Goal: Entertainment & Leisure: Consume media (video, audio)

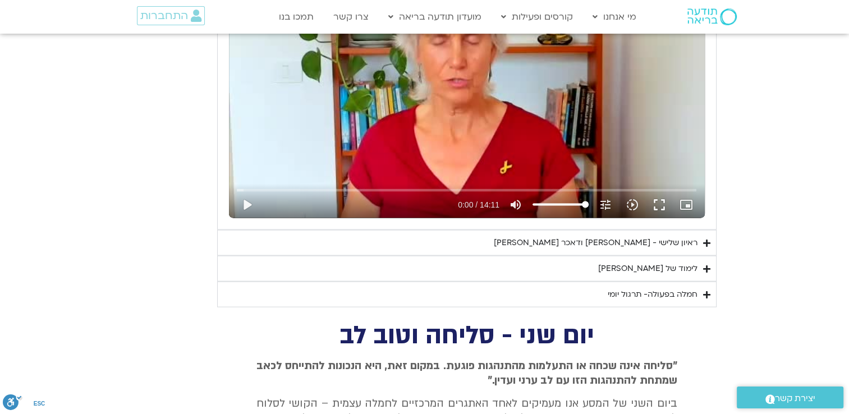
scroll to position [2414, 0]
click at [668, 236] on div "ראיון שלישי - [PERSON_NAME] ודאכר [PERSON_NAME]" at bounding box center [596, 242] width 204 height 13
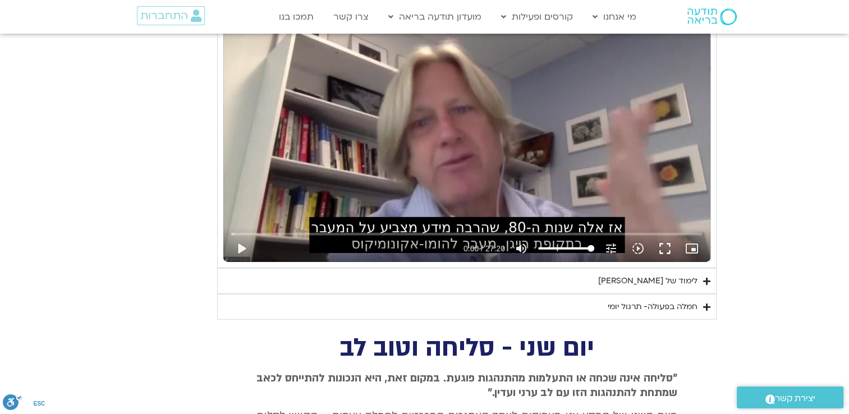
scroll to position [2695, 0]
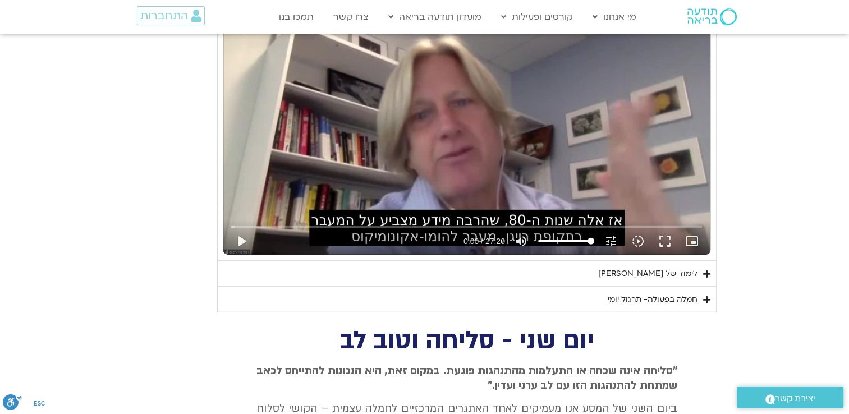
click at [662, 267] on div "לימוד של [PERSON_NAME]" at bounding box center [647, 273] width 99 height 13
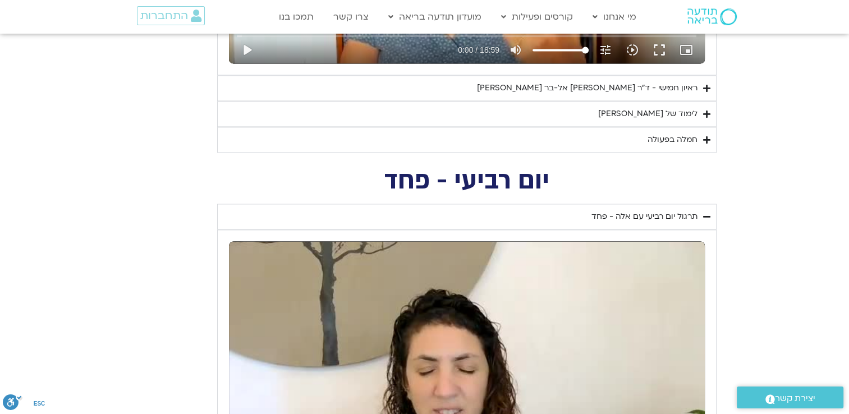
scroll to position [1853, 0]
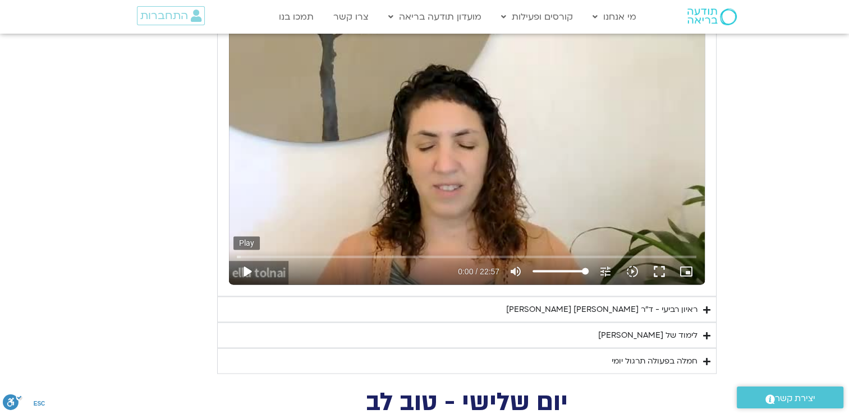
click at [248, 269] on button "play_arrow" at bounding box center [247, 271] width 27 height 27
click at [664, 264] on button "fullscreen" at bounding box center [659, 271] width 27 height 27
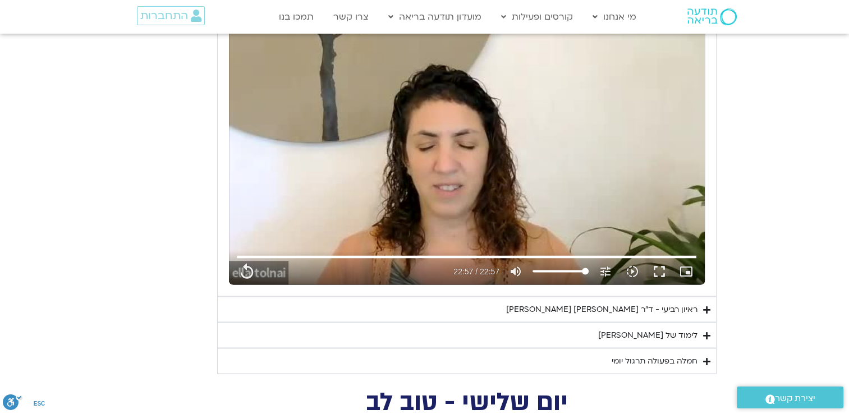
click at [655, 330] on div "לימוד של [PERSON_NAME]" at bounding box center [647, 334] width 99 height 13
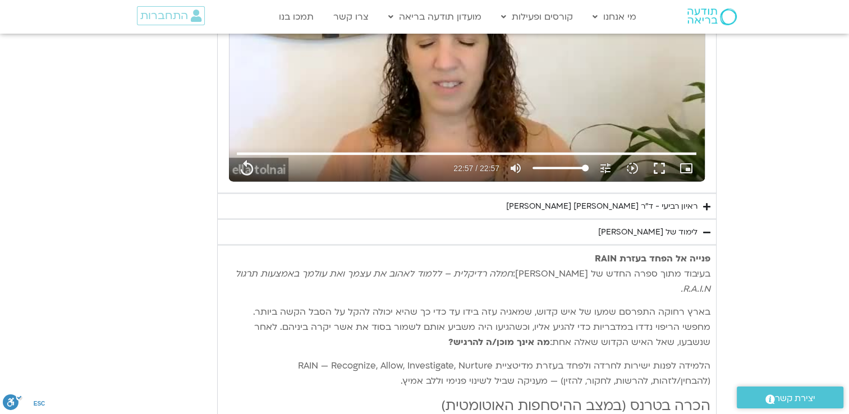
scroll to position [1965, 0]
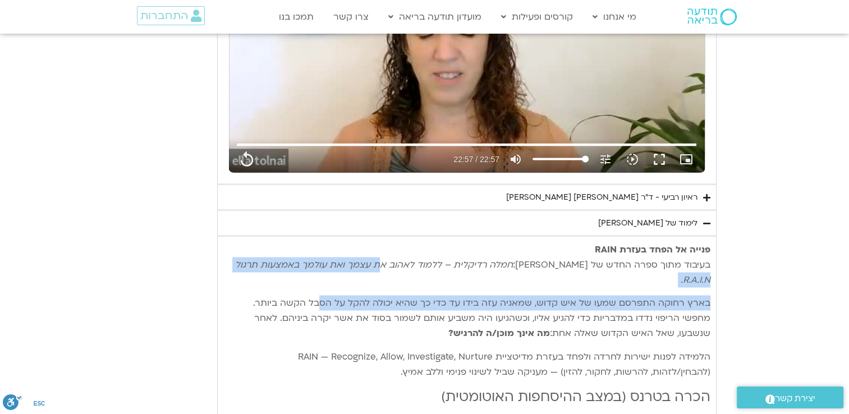
drag, startPoint x: 429, startPoint y: 258, endPoint x: 326, endPoint y: 289, distance: 107.1
click at [539, 295] on p "בארץ רחוקה התפרסם שמעו של איש [PERSON_NAME], שמאגיה עזה בידו עד כדי כך שהיא יכו…" at bounding box center [466, 317] width 487 height 45
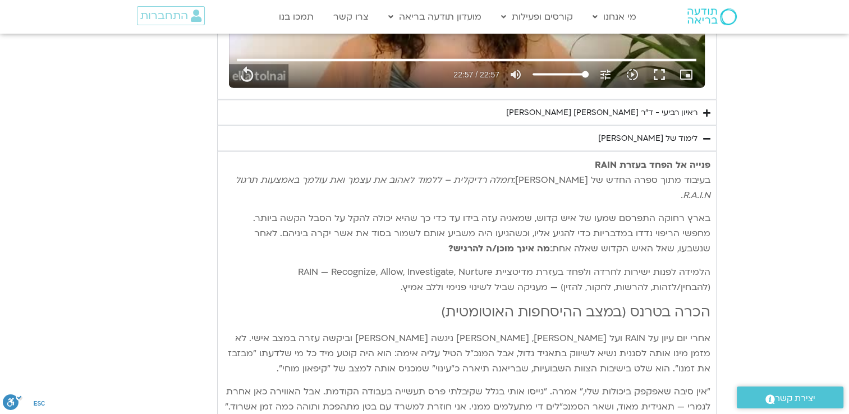
scroll to position [2077, 0]
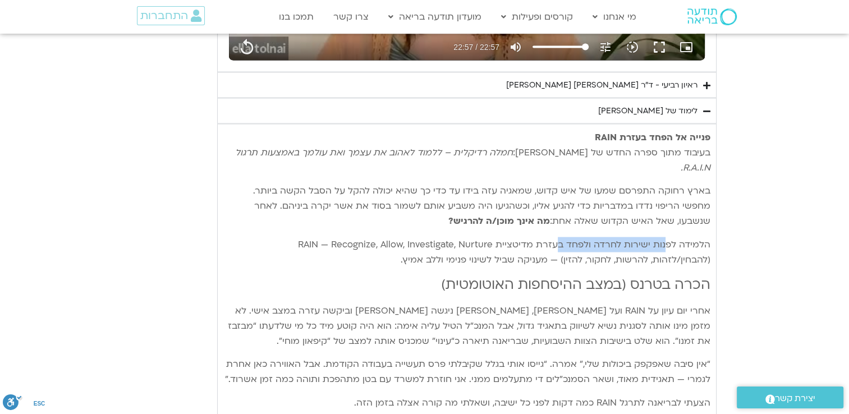
drag, startPoint x: 665, startPoint y: 223, endPoint x: 557, endPoint y: 226, distance: 107.8
click at [557, 237] on p "הלמידה לפנות ישירות לחרדה ולפחד בעזרת מדיטציית RAIN — Recognize, Allow, Investi…" at bounding box center [466, 252] width 487 height 30
drag, startPoint x: 557, startPoint y: 226, endPoint x: 575, endPoint y: 224, distance: 18.6
click at [575, 237] on p "הלמידה לפנות ישירות לחרדה ולפחד בעזרת מדיטציית RAIN — Recognize, Allow, Investi…" at bounding box center [466, 252] width 487 height 30
click at [662, 237] on p "הלמידה לפנות ישירות לחרדה ולפחד בעזרת מדיטציית RAIN — Recognize, Allow, Investi…" at bounding box center [466, 252] width 487 height 30
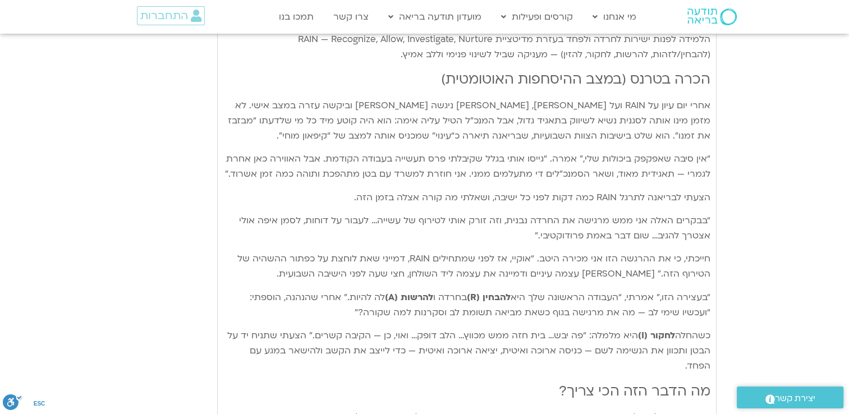
scroll to position [2302, 0]
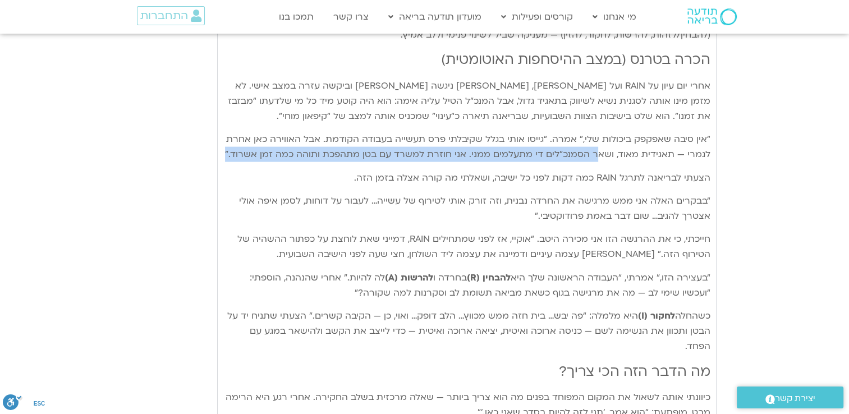
drag, startPoint x: 600, startPoint y: 132, endPoint x: 232, endPoint y: 134, distance: 367.7
click at [232, 134] on p "“אין סיבה שאפקפק ביכולות שלי,” אמרה. “גייסו אותי בגלל שקיבלתי פרס תעשייה בעבודה…" at bounding box center [466, 147] width 487 height 30
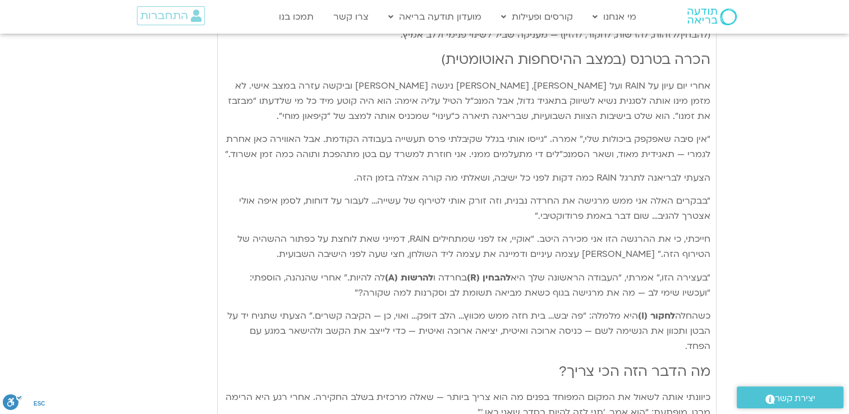
click at [533, 171] on p "הצעתי לבריאנה לתרגל RAIN כמה דקות לפני כל ישיבה, ושאלתי מה קורה אצלה בזמן הזה." at bounding box center [466, 178] width 487 height 15
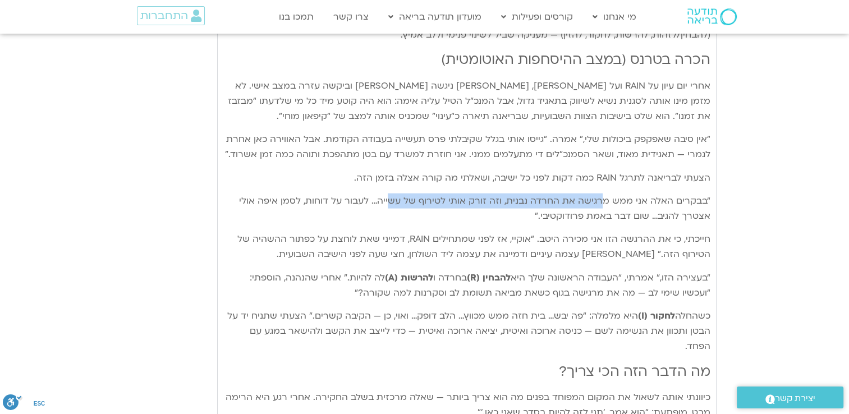
drag, startPoint x: 602, startPoint y: 181, endPoint x: 395, endPoint y: 189, distance: 207.3
click at [395, 194] on p "“בבקרים האלה אני ממש מרגישה את החרדה נבנית, וזה זורק אותי לטירוף של עשייה… לעבו…" at bounding box center [466, 209] width 487 height 30
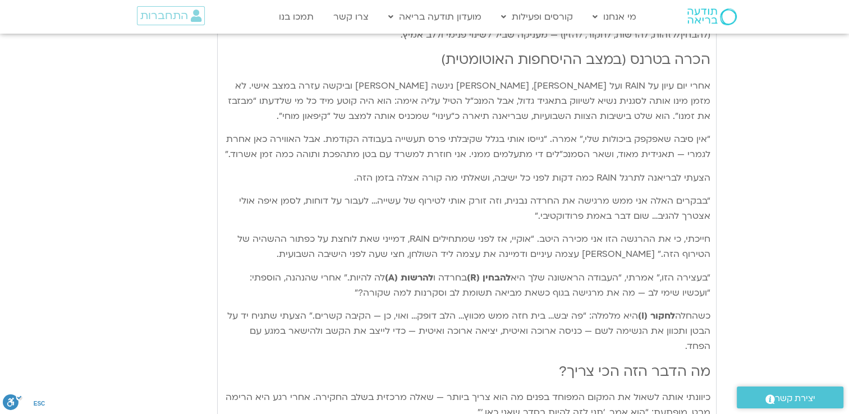
drag, startPoint x: 395, startPoint y: 189, endPoint x: 344, endPoint y: 186, distance: 51.7
click at [344, 194] on p "“בבקרים האלה אני ממש מרגישה את החרדה נבנית, וזה זורק אותי לטירוף של עשייה… לעבו…" at bounding box center [466, 209] width 487 height 30
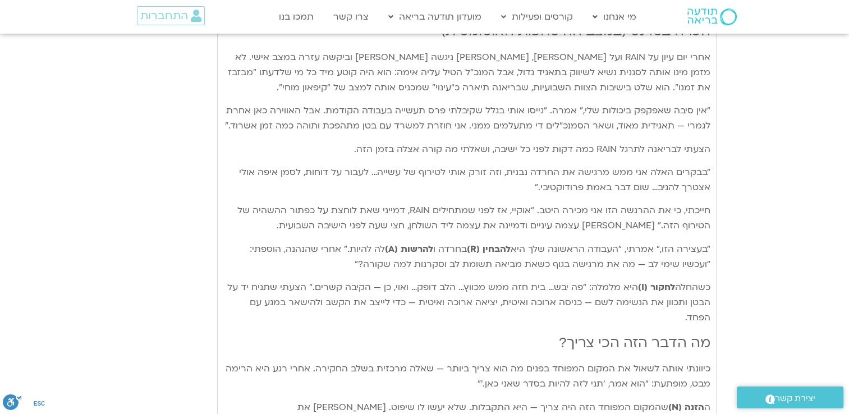
scroll to position [2358, 0]
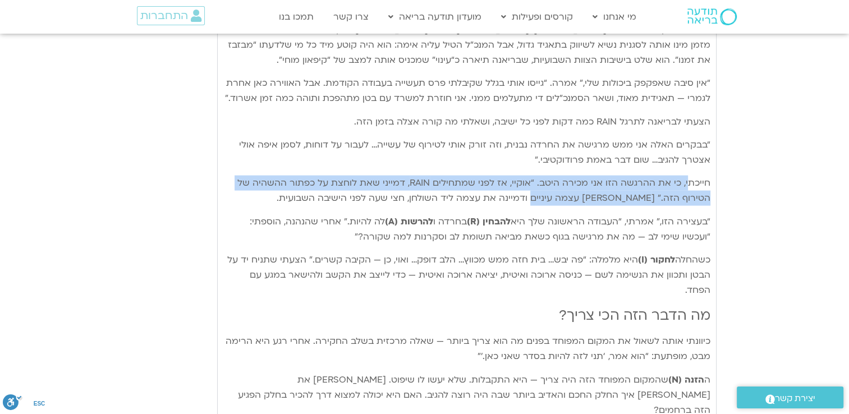
drag, startPoint x: 688, startPoint y: 164, endPoint x: 553, endPoint y: 180, distance: 135.7
click at [554, 180] on p "חייכתי, כי את ההרגשה הזו אני מכירה היטב. “אוקיי, אז לפני שמתחילים RAIN, דמייני …" at bounding box center [466, 191] width 487 height 30
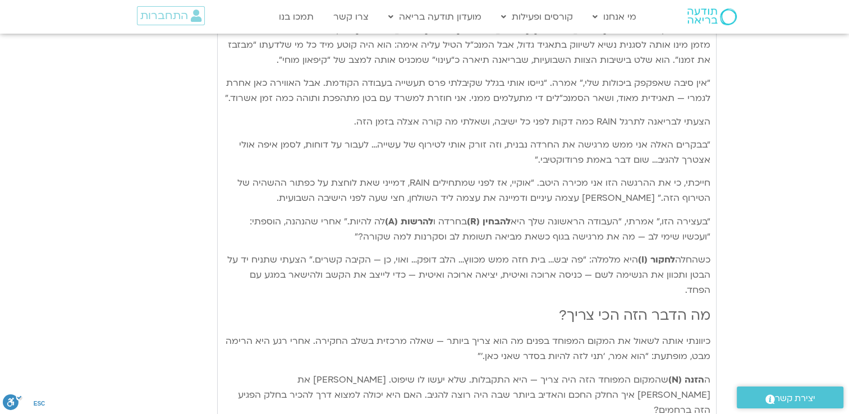
drag, startPoint x: 553, startPoint y: 180, endPoint x: 519, endPoint y: 179, distance: 34.3
click at [519, 179] on p "חייכתי, כי את ההרגשה הזו אני מכירה היטב. “אוקיי, אז לפני שמתחילים RAIN, דמייני …" at bounding box center [466, 191] width 487 height 30
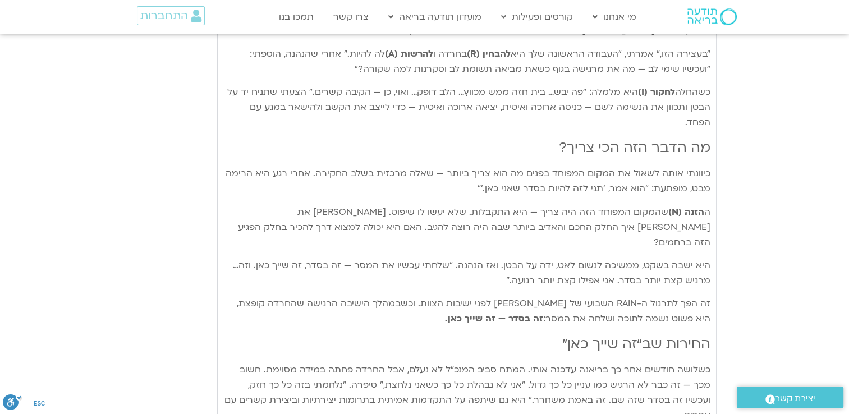
scroll to position [2526, 0]
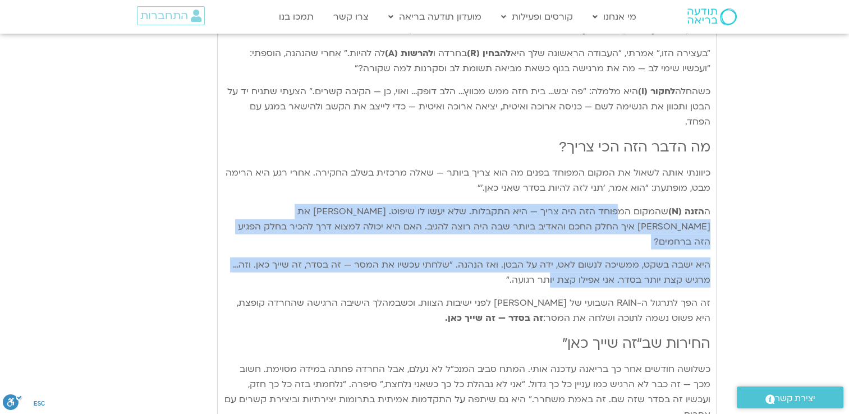
drag, startPoint x: 623, startPoint y: 172, endPoint x: 554, endPoint y: 235, distance: 93.4
click at [554, 235] on div "פנייה אל הפחד בעזרת RAIN בעיבוד מתוך ספרה החדש של [PERSON_NAME]: חמלה רדיקלית –…" at bounding box center [466, 94] width 487 height 826
drag, startPoint x: 554, startPoint y: 235, endPoint x: 566, endPoint y: 230, distance: 13.1
click at [566, 258] on p "היא ישבה בשקט, ממשיכה לנשום לאט, ידה על הבטן. ואז הנהנה. “שלחתי עכשיו את המסר —…" at bounding box center [466, 273] width 487 height 30
click at [570, 258] on p "היא ישבה בשקט, ממשיכה לנשום לאט, ידה על הבטן. ואז הנהנה. “שלחתי עכשיו את המסר —…" at bounding box center [466, 273] width 487 height 30
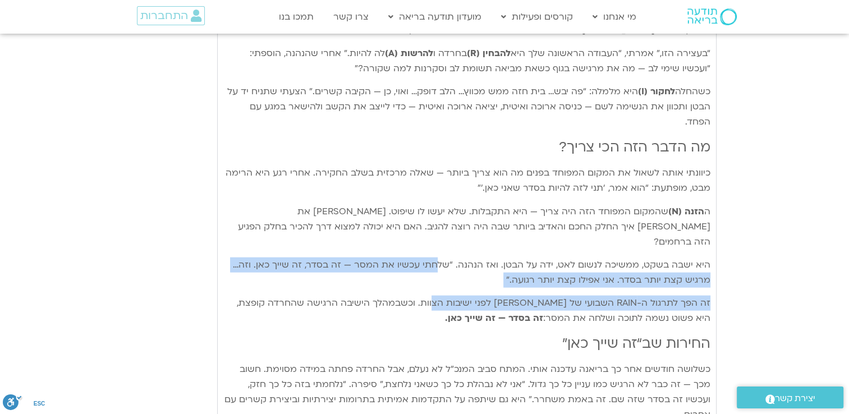
drag, startPoint x: 441, startPoint y: 214, endPoint x: 458, endPoint y: 241, distance: 31.5
click at [454, 241] on div "פנייה אל הפחד בעזרת RAIN בעיבוד מתוך ספרה החדש של [PERSON_NAME]: חמלה רדיקלית –…" at bounding box center [466, 94] width 487 height 826
click at [604, 258] on p "היא ישבה בשקט, ממשיכה לנשום לאט, ידה על הבטן. ואז הנהנה. “שלחתי עכשיו את המסר —…" at bounding box center [466, 273] width 487 height 30
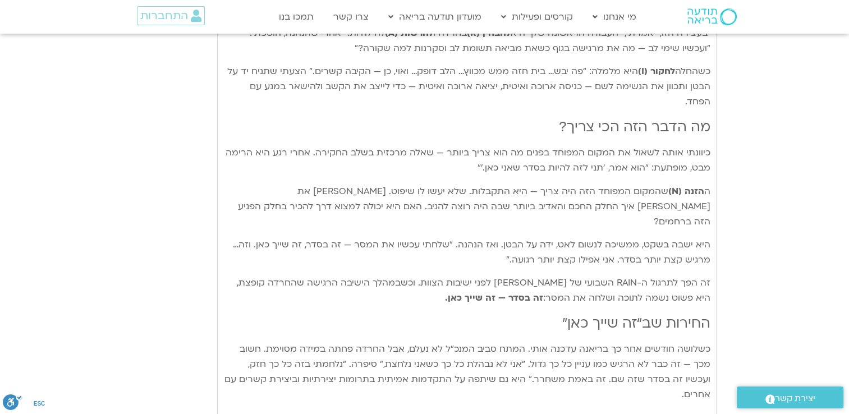
scroll to position [2583, 0]
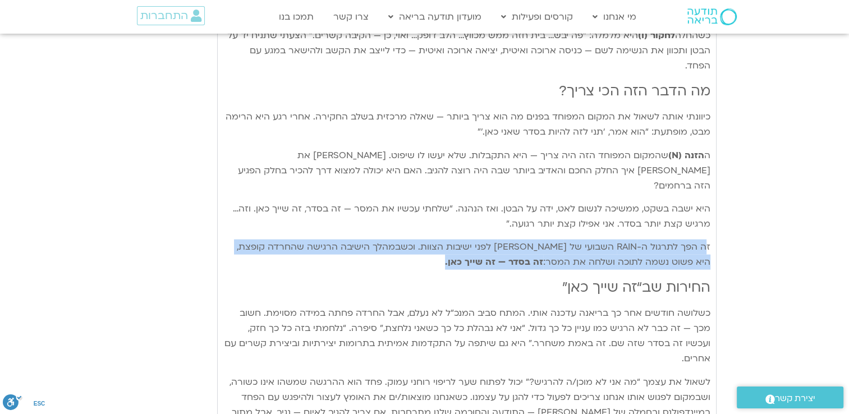
drag, startPoint x: 706, startPoint y: 200, endPoint x: 484, endPoint y: 218, distance: 222.5
click at [484, 240] on p "זה הפך לתרגול ה-RAIN השבועי של [PERSON_NAME] לפני ישיבות הצוות. וכשבמהלך הישיבה…" at bounding box center [466, 255] width 487 height 30
drag, startPoint x: 484, startPoint y: 218, endPoint x: 530, endPoint y: 220, distance: 46.1
click at [530, 240] on p "זה הפך לתרגול ה-RAIN השבועי של [PERSON_NAME] לפני ישיבות הצוות. וכשבמהלך הישיבה…" at bounding box center [466, 255] width 487 height 30
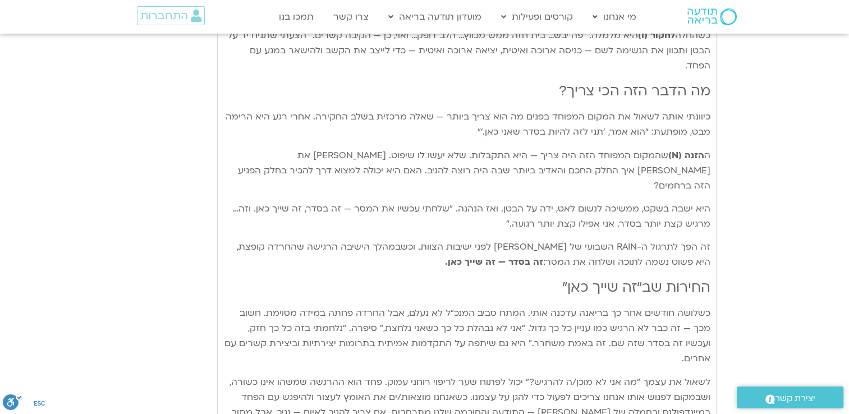
click at [545, 202] on p "היא ישבה בשקט, ממשיכה לנשום לאט, ידה על הבטן. ואז הנהנה. “שלחתי עכשיו את המסר —…" at bounding box center [466, 217] width 487 height 30
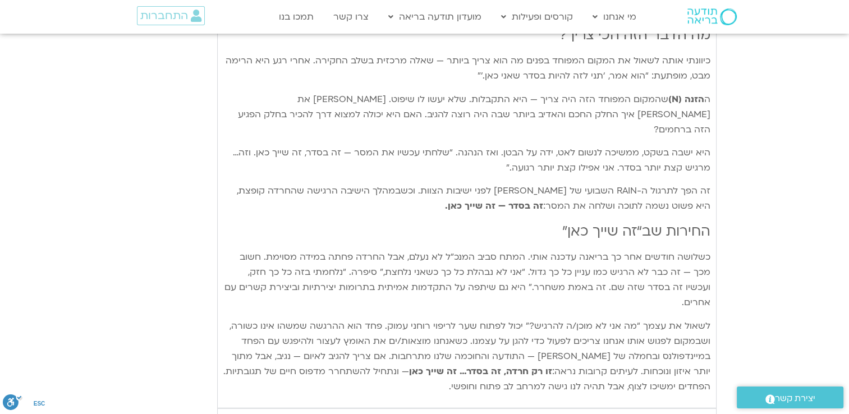
scroll to position [2695, 0]
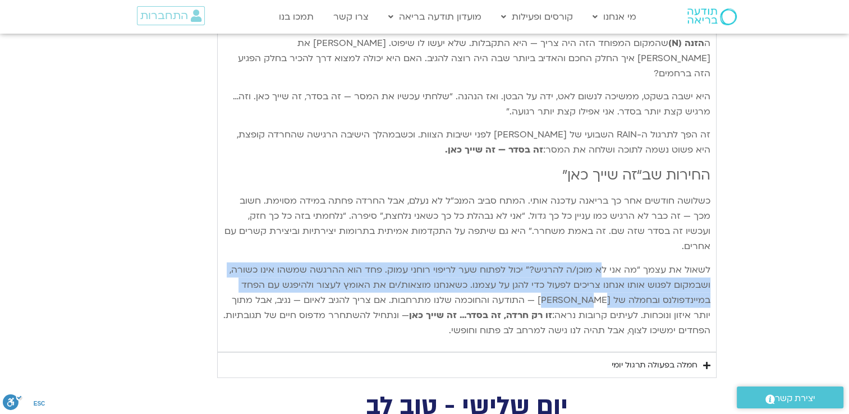
drag, startPoint x: 602, startPoint y: 206, endPoint x: 565, endPoint y: 230, distance: 44.2
click at [565, 263] on p "לשאול את עצמך “מה אני לא מוכן/ה להרגיש?” יכול לפתוח שער לריפוי רוחני עמוק. פחד …" at bounding box center [466, 301] width 487 height 76
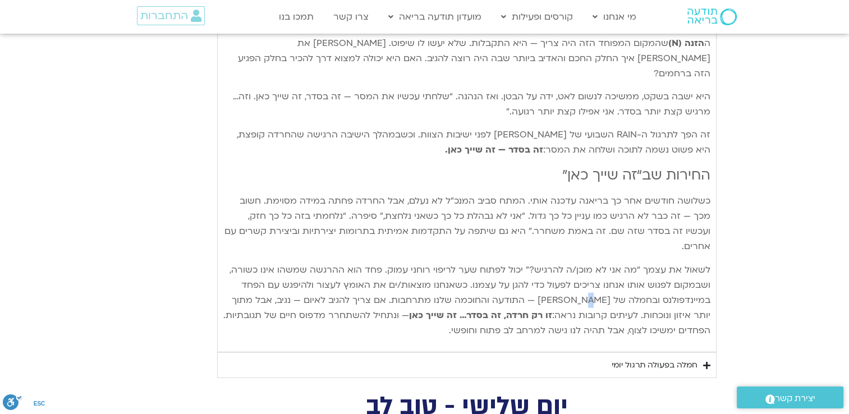
click at [565, 263] on p "לשאול את עצמך “מה אני לא מוכן/ה להרגיש?” יכול לפתוח שער לריפוי רוחני עמוק. פחד …" at bounding box center [466, 301] width 487 height 76
drag, startPoint x: 565, startPoint y: 230, endPoint x: 640, endPoint y: 226, distance: 74.8
click at [640, 263] on p "לשאול את עצמך “מה אני לא מוכן/ה להרגיש?” יכול לפתוח שער לריפוי רוחני עמוק. פחד …" at bounding box center [466, 301] width 487 height 76
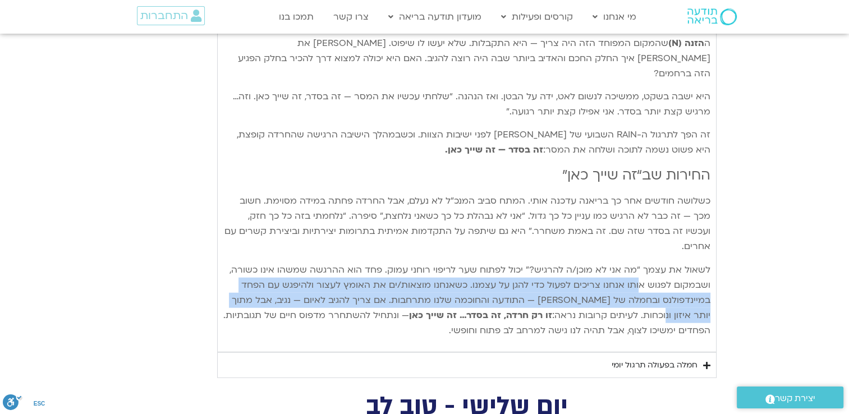
drag, startPoint x: 640, startPoint y: 226, endPoint x: 669, endPoint y: 254, distance: 39.7
click at [669, 263] on p "לשאול את עצמך “מה אני לא מוכן/ה להרגיש?” יכול לפתוח שער לריפוי רוחני עמוק. פחד …" at bounding box center [466, 301] width 487 height 76
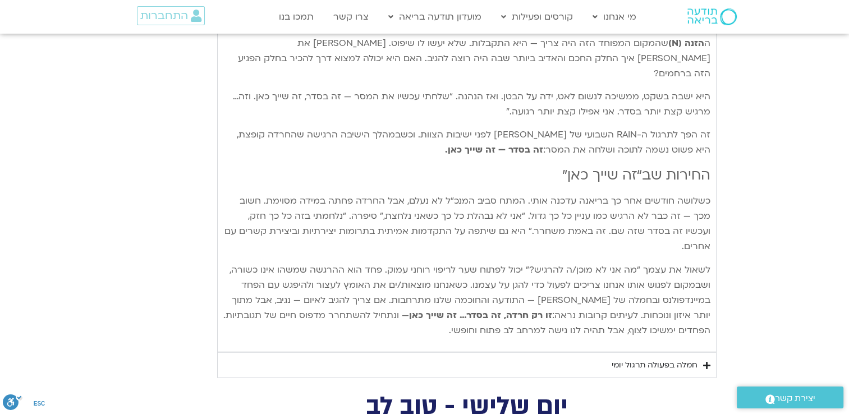
drag, startPoint x: 669, startPoint y: 254, endPoint x: 510, endPoint y: 255, distance: 158.3
click at [510, 309] on strong "זו רק חרדה, זה בסדר… זה שייך כאן" at bounding box center [480, 315] width 143 height 12
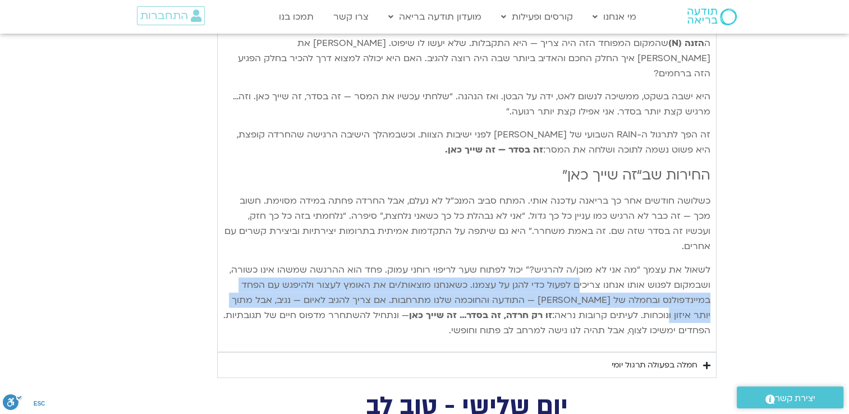
drag, startPoint x: 670, startPoint y: 248, endPoint x: 579, endPoint y: 227, distance: 92.9
click at [579, 263] on p "לשאול את עצמך “מה אני לא מוכן/ה להרגיש?” יכול לפתוח שער לריפוי רוחני עמוק. פחד …" at bounding box center [466, 301] width 487 height 76
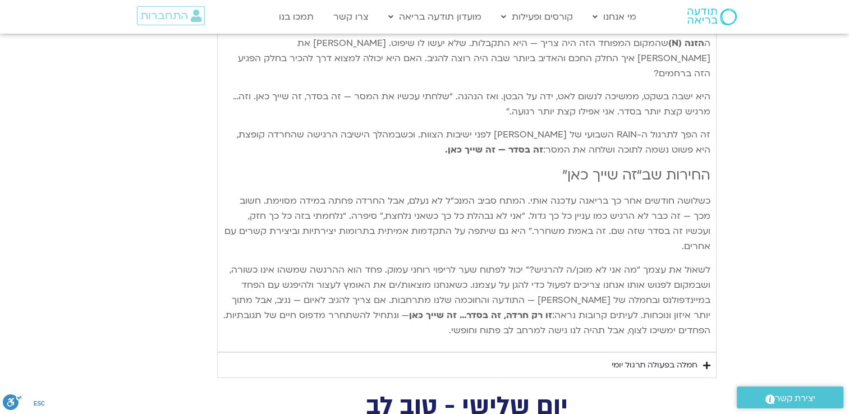
drag, startPoint x: 579, startPoint y: 227, endPoint x: 660, endPoint y: 226, distance: 80.8
click at [660, 263] on p "לשאול את עצמך “מה אני לא מוכן/ה להרגיש?” יכול לפתוח שער לריפוי רוחני עמוק. פחד …" at bounding box center [466, 301] width 487 height 76
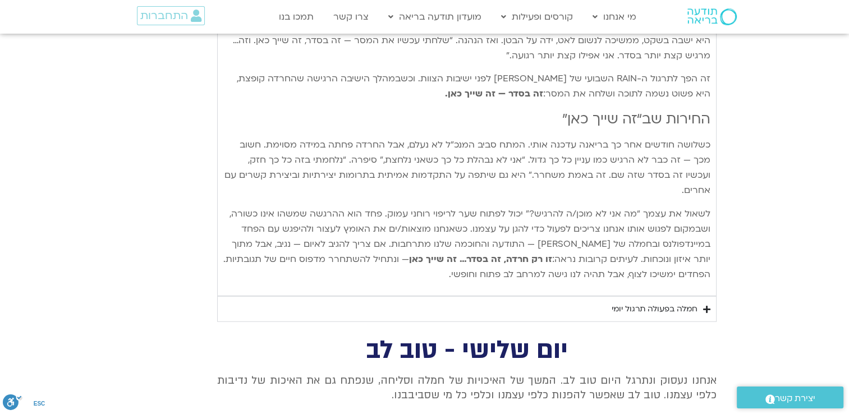
click at [654, 303] on div "חמלה בפעולה תרגול יומי" at bounding box center [655, 309] width 86 height 13
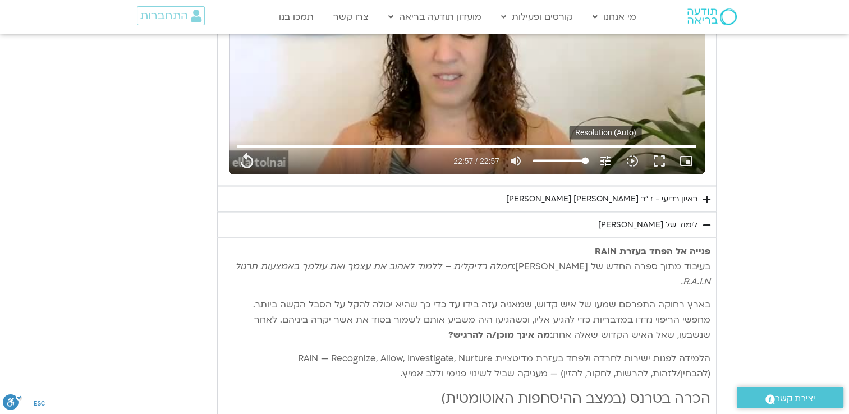
scroll to position [1965, 0]
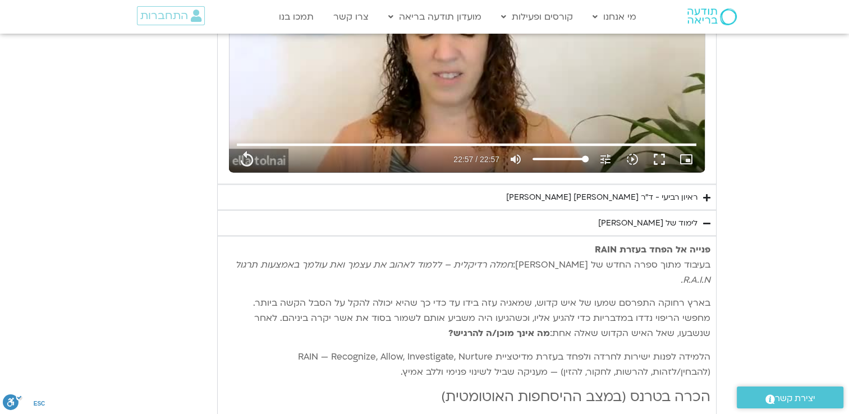
click at [605, 194] on div "ראיון רביעי - ד"ר [PERSON_NAME] [PERSON_NAME]" at bounding box center [601, 196] width 191 height 13
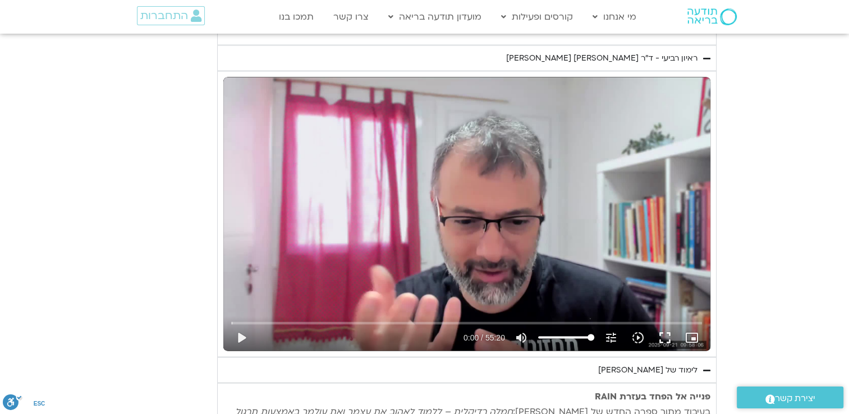
scroll to position [2133, 0]
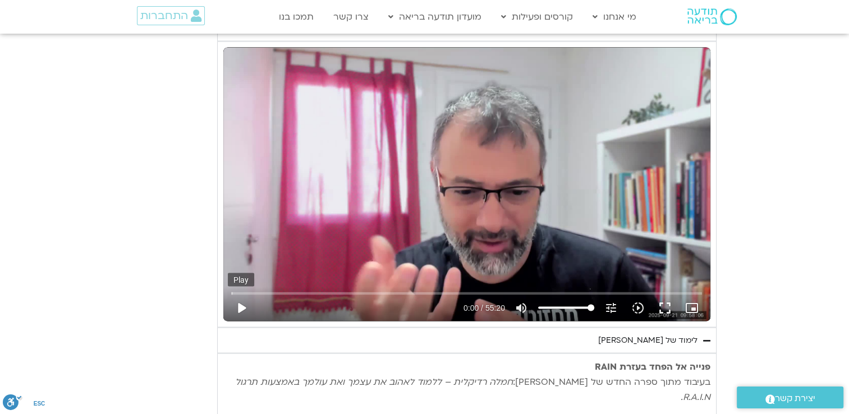
click at [247, 307] on button "play_arrow" at bounding box center [241, 308] width 27 height 27
type input "1377.76"
type input "0.016114"
type input "1377.76"
type input "0.123854"
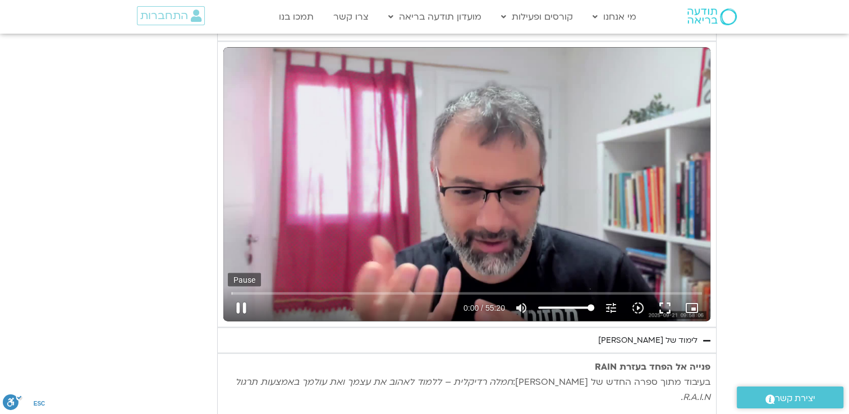
type input "1377.76"
type input "0.259101"
type input "1377.76"
type input "0.392461"
type input "1377.76"
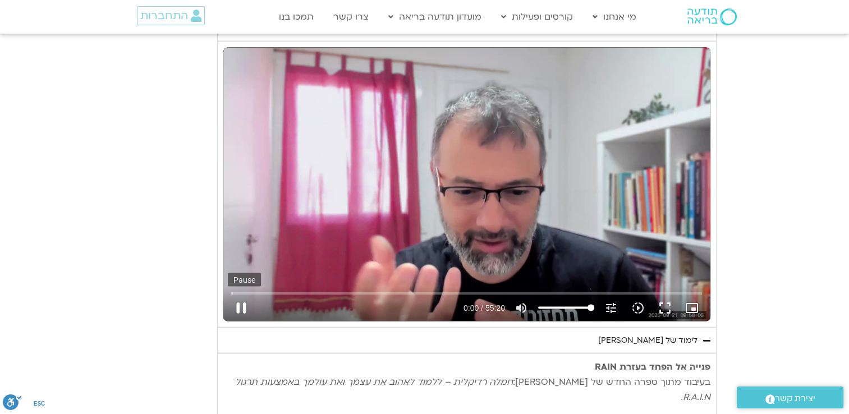
type input "0.527554"
type input "1377.76"
type input "0.664928"
type input "1377.76"
type input "0.800016"
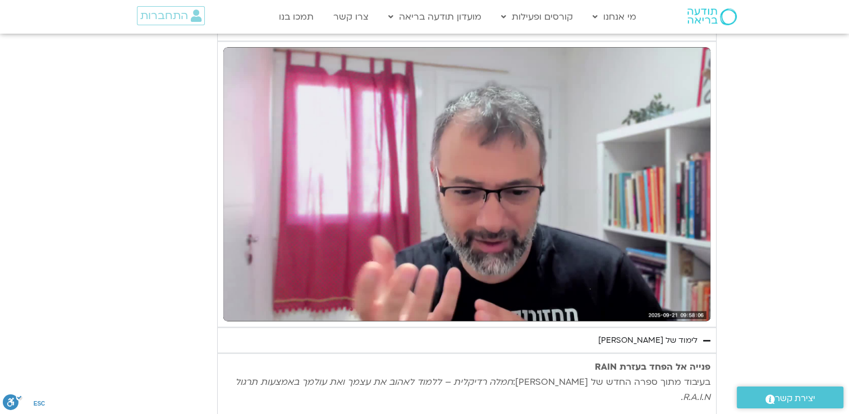
type input "1377.76"
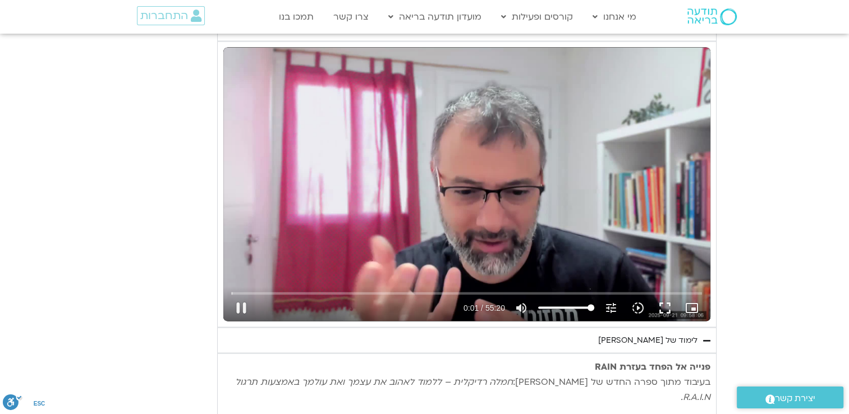
type input "1.173425"
type input "1377.76"
type input "1.306309"
type input "1377.76"
type input "1.43865"
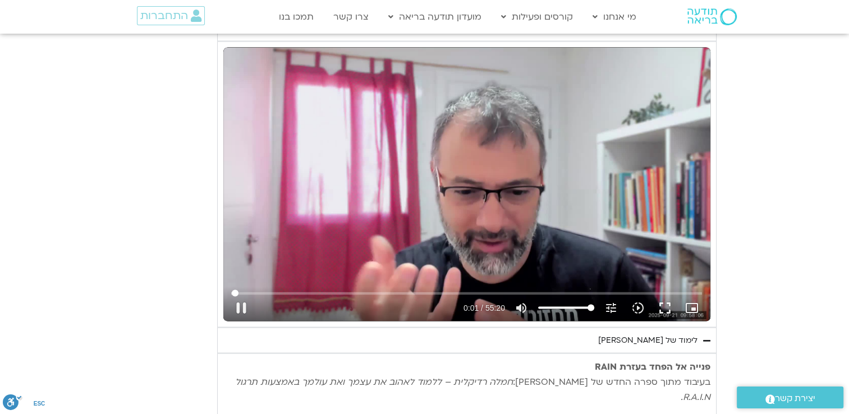
type input "1377.76"
type input "1.566532"
type input "1377.76"
type input "1.698628"
type input "1377.76"
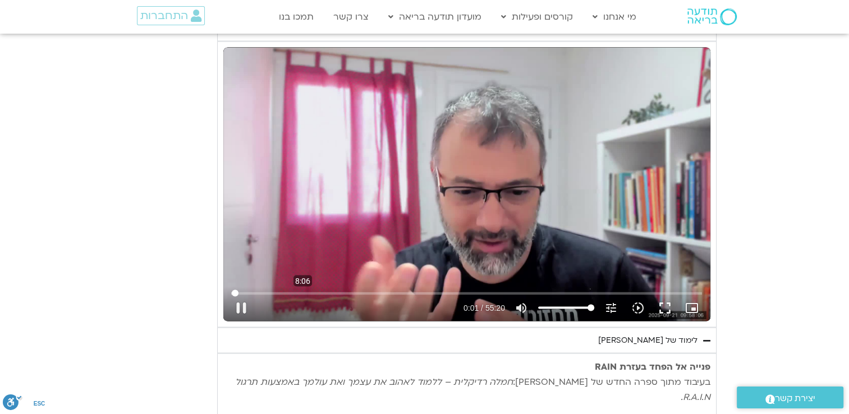
type input "1.831738"
type input "1377.76"
type input "1.958775"
type input "1377.76"
type input "2.004936"
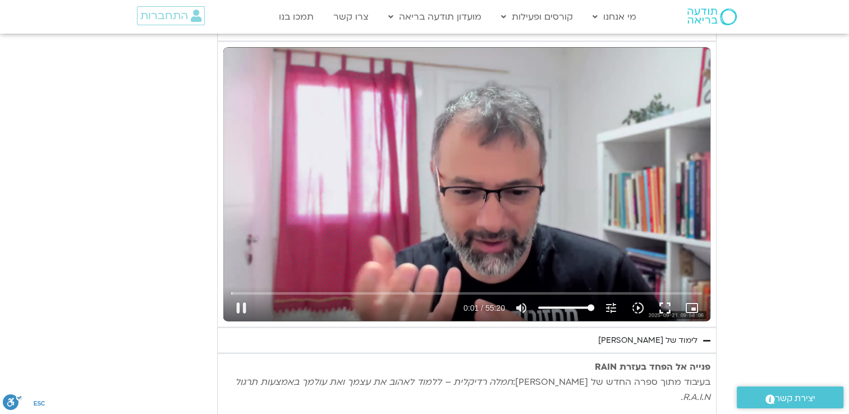
type input "1377.76"
type input "2.107029"
type input "1377.76"
type input "2.239498"
type input "1377.76"
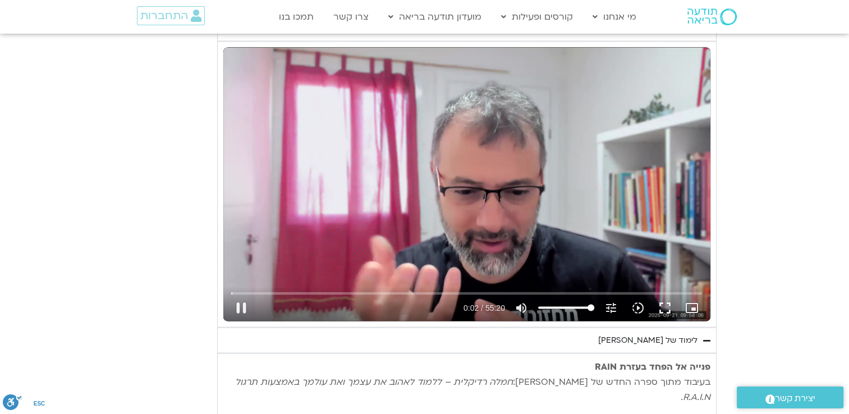
type input "2.364922"
type input "1377.76"
type input "2.608677"
type input "1377.76"
type input "2.739381"
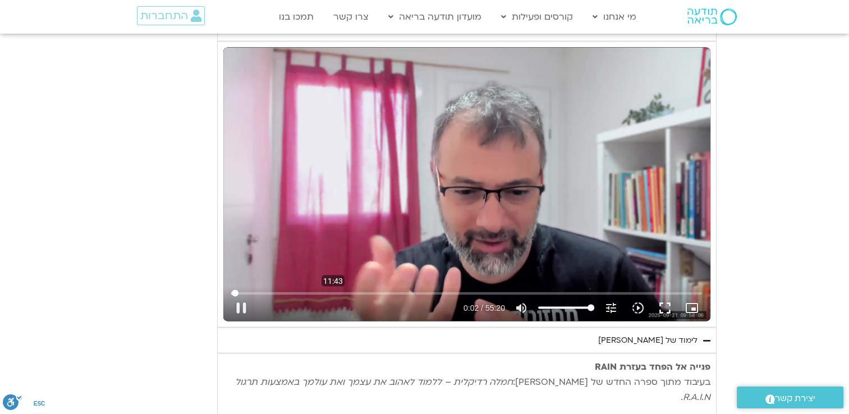
type input "1377.76"
type input "2.849076"
type input "1377.76"
type input "2.8896"
type input "1377.76"
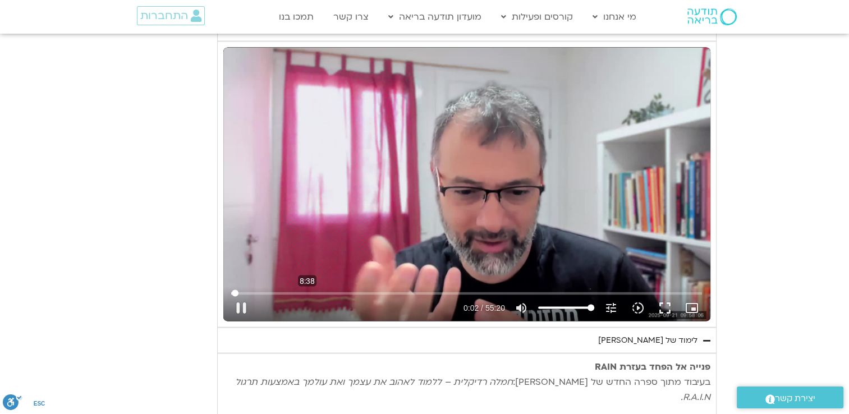
type input "3.020167"
type input "1377.76"
type input "3.155035"
type input "1377.76"
type input "3.289793"
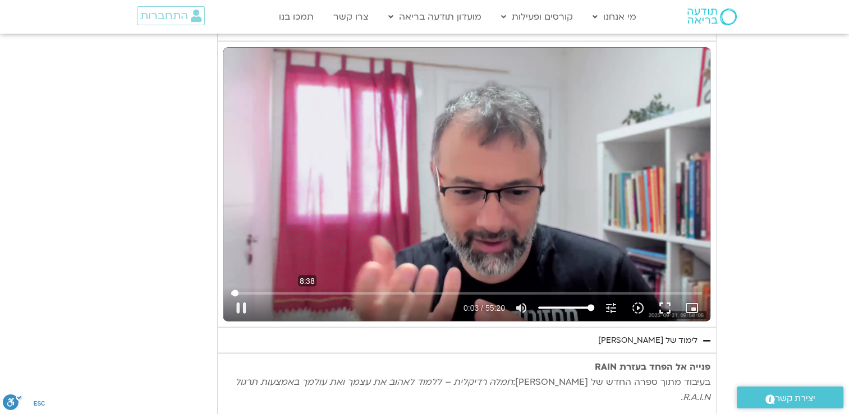
type input "1377.76"
type input "3.419304"
type input "1377.76"
type input "3.547322"
type input "1377.76"
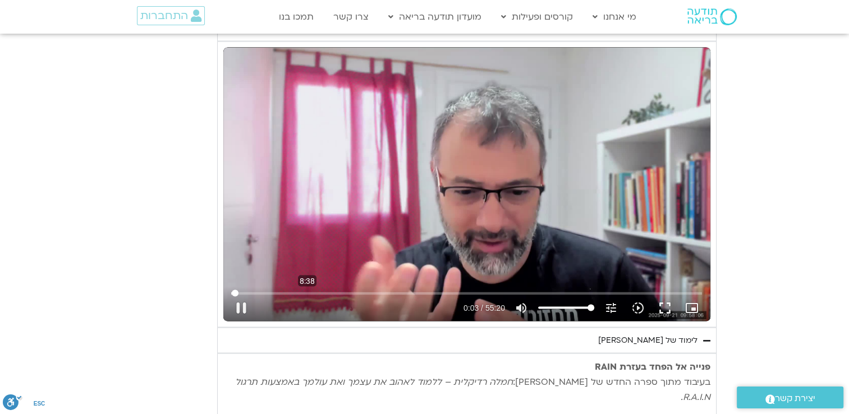
type input "4"
type input "1377.76"
type input "4.066023"
type input "1377.76"
type input "4.199614"
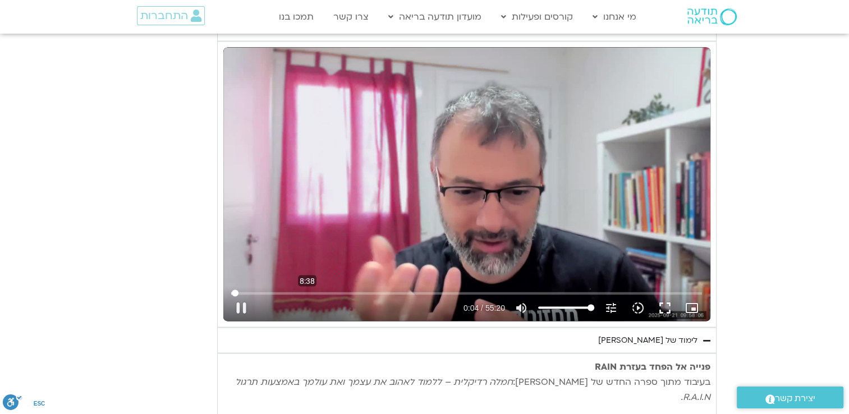
type input "1377.76"
type input "4.338757"
type input "1377.76"
type input "4.47083"
type input "1377.76"
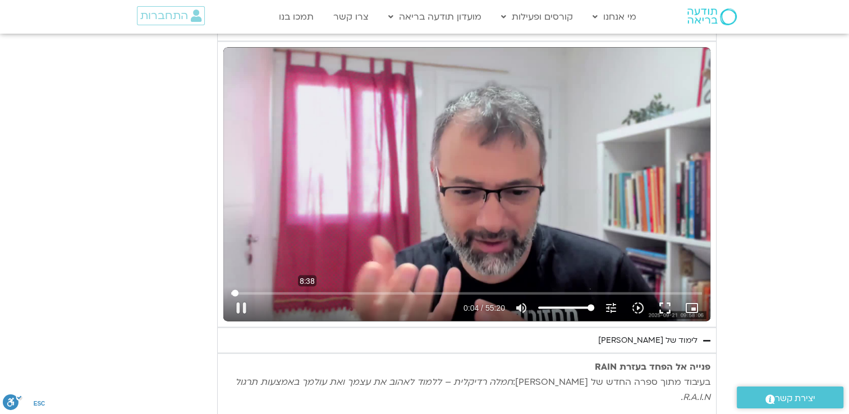
type input "4.616223"
type input "1377.76"
type input "4.755159"
type input "1377.76"
type input "4.889386"
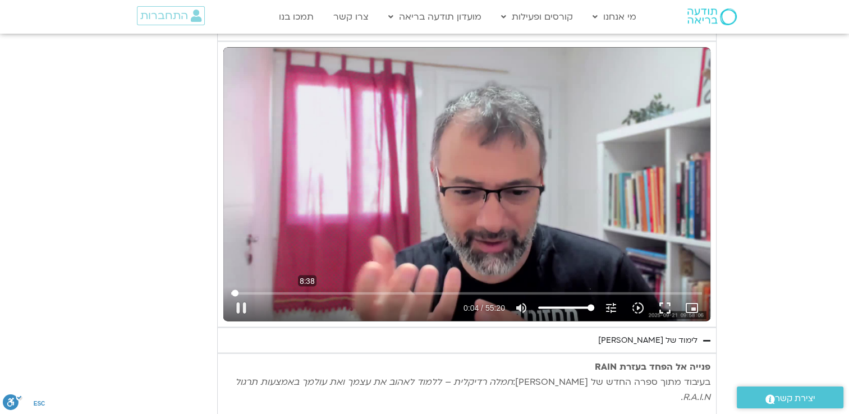
type input "1377.76"
type input "5.015974"
type input "1377.76"
type input "5.155781"
type input "1377.76"
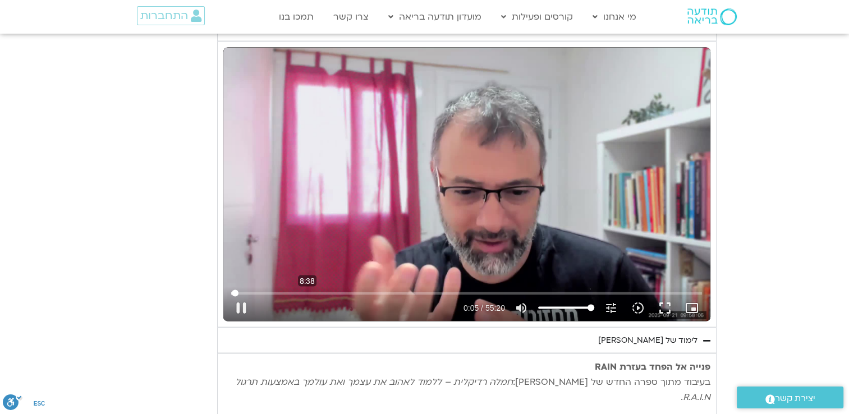
type input "5.291098"
type input "1377.76"
type input "5.417016"
type input "1377.76"
type input "5.555954"
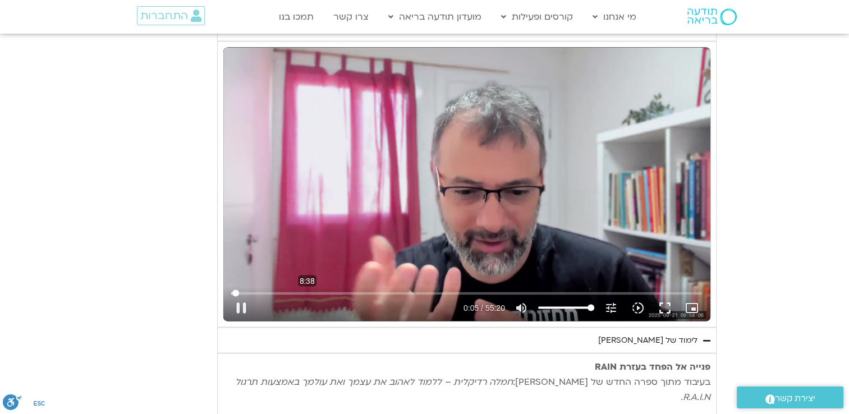
type input "1377.76"
type input "5.687173"
type input "1377.76"
type input "5.824376"
type input "1377.76"
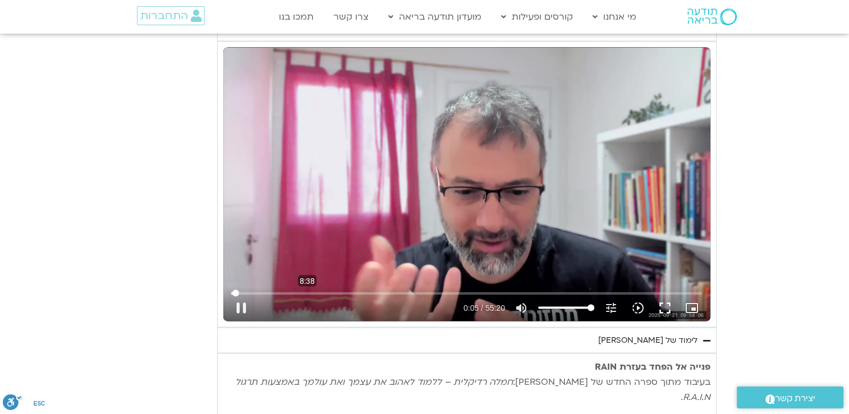
type input "5.957795"
type input "1377.76"
type input "6.091444"
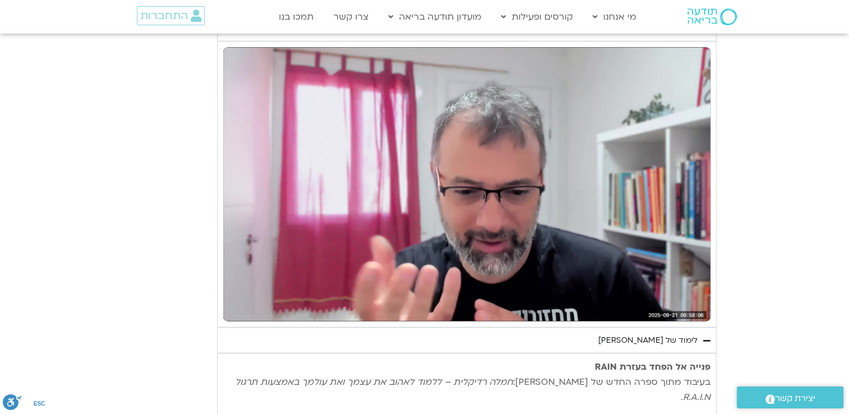
type input "1377.76"
type input "6.575183"
type input "1377.76"
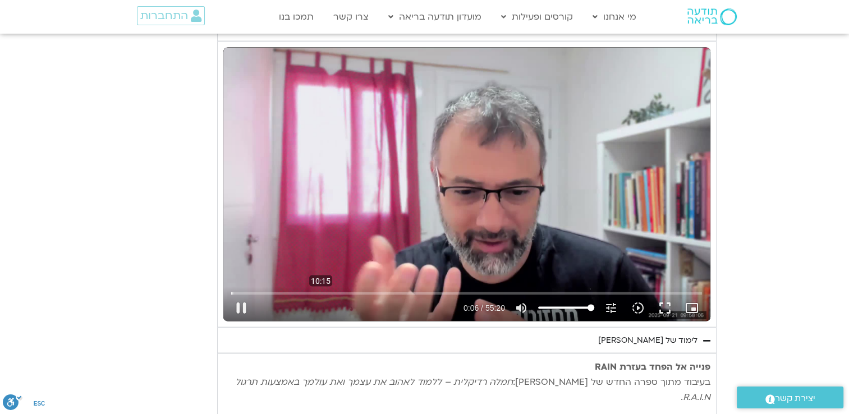
type input "6.708528"
type input "1377.76"
type input "6.840862"
type input "1377.76"
type input "6.981242"
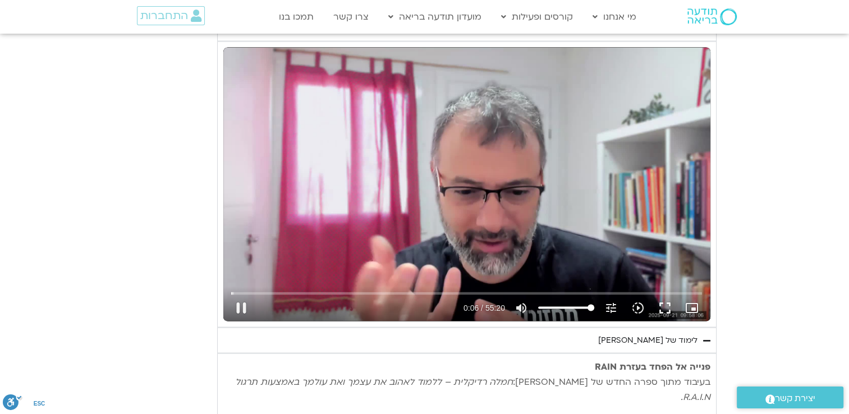
type input "1377.76"
type input "7.106223"
type input "1377.76"
type input "7.238809"
type input "1377.76"
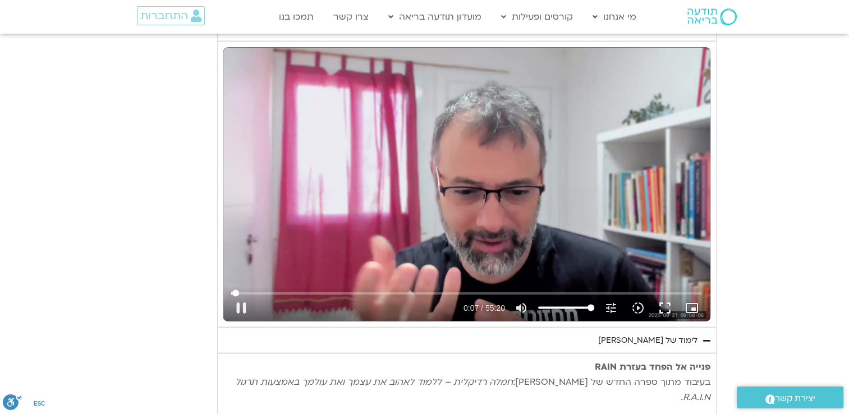
type input "7.372134"
type input "1377.76"
type input "7.498654"
type input "1377.76"
type input "7.630805"
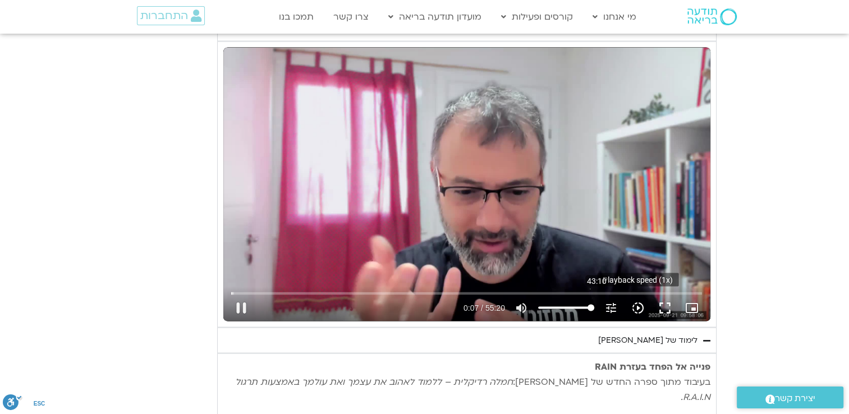
type input "1377.76"
type input "7.755233"
type input "1377.76"
type input "7.888956"
type input "1377.76"
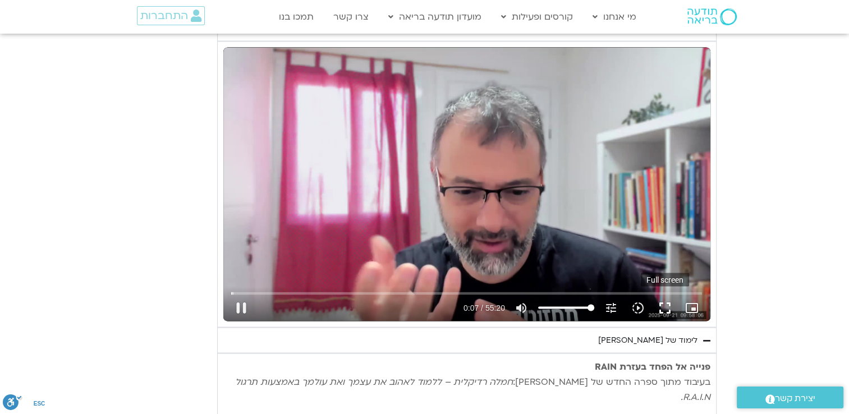
type input "7.956674"
type input "1377.76"
type input "8.038084"
type input "1377.76"
type input "8.168247"
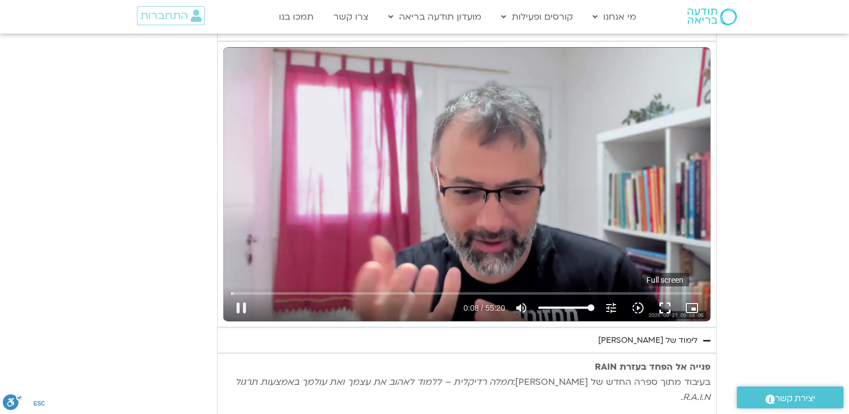
type input "1377.76"
type input "8.304935"
type input "1377.76"
type input "8.437838"
type input "1377.76"
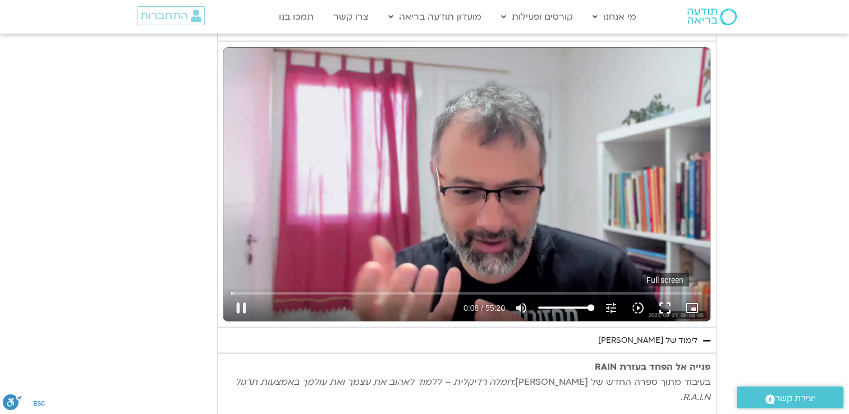
type input "8.572581"
type input "1377.76"
type input "8.706342"
type input "1377.76"
type input "8.842776"
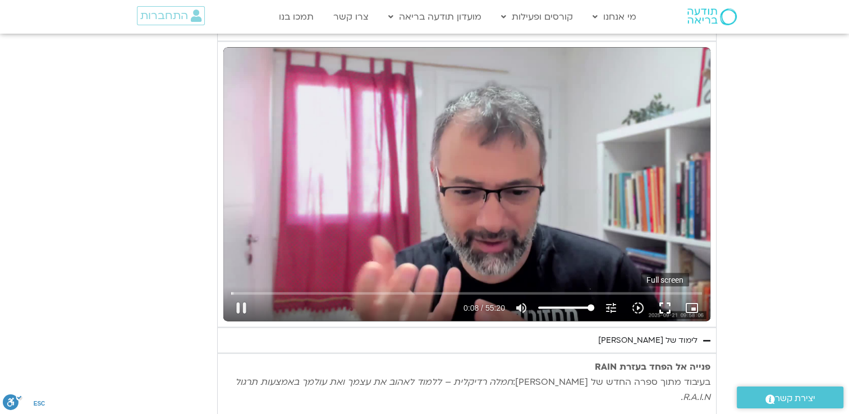
type input "1377.76"
type input "9.005795"
type input "1377.76"
type input "9.22684"
type input "1377.76"
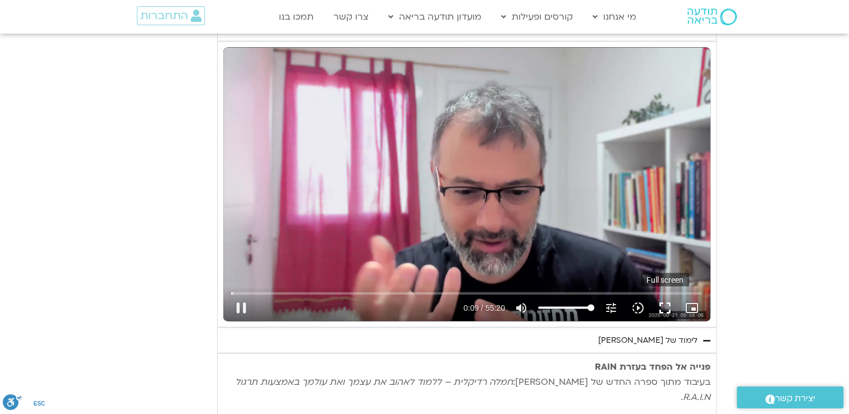
type input "9.346766"
type input "1377.76"
type input "9.488708"
type input "1377.76"
type input "9.622474"
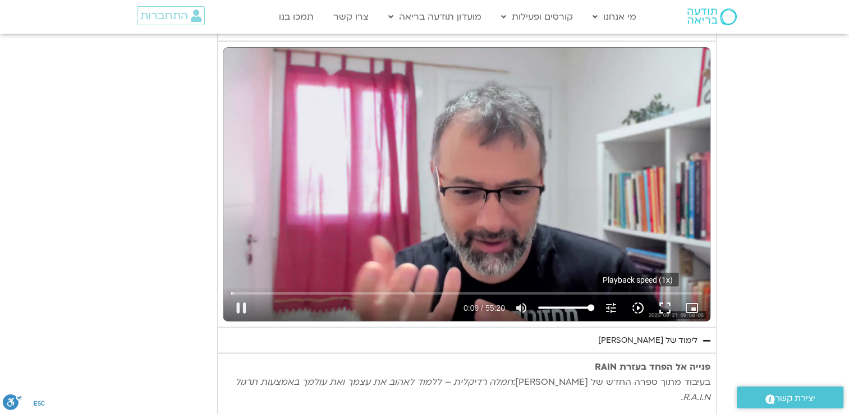
type input "1377.76"
type input "9.696284"
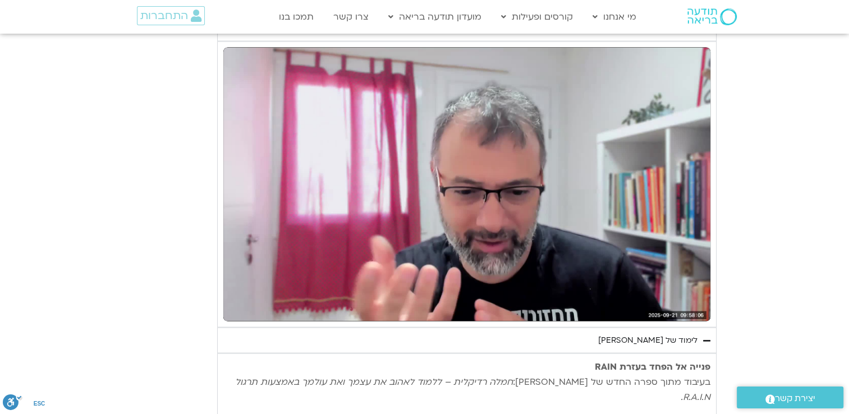
type input "1377.76"
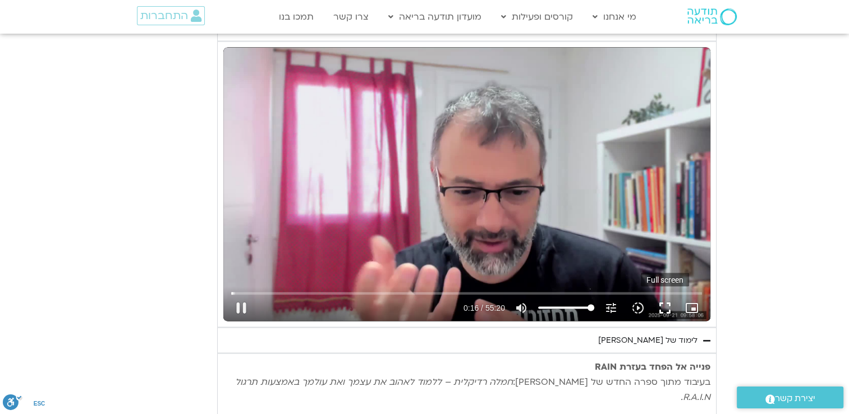
type input "16.710993"
type input "1377.76"
type input "16.838304"
type input "1377.76"
type input "16.963892"
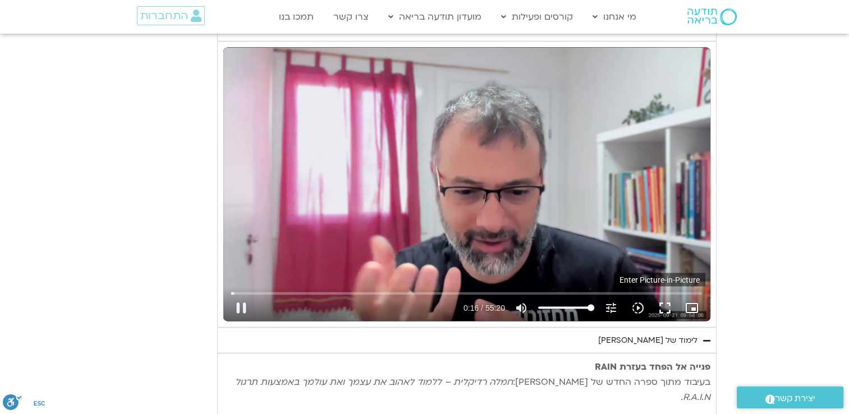
type input "1377.76"
type input "17.072427"
type input "1377.76"
type input "17.179092"
type input "1377.76"
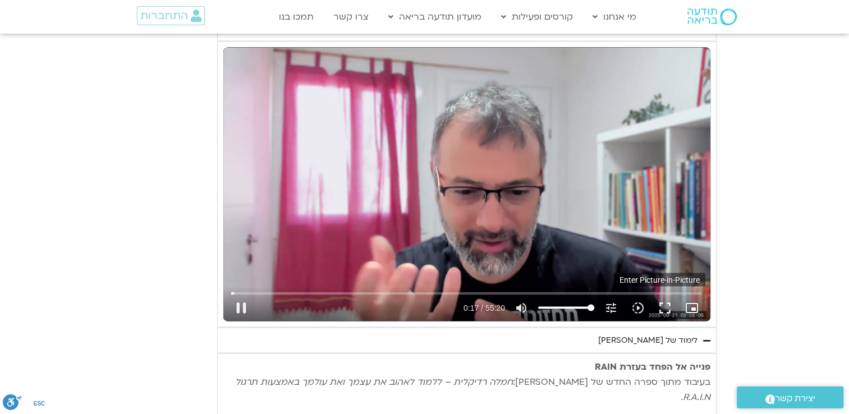
type input "17.240311"
type input "1377.76"
type input "17.479539"
type input "1377.76"
type input "17.610927"
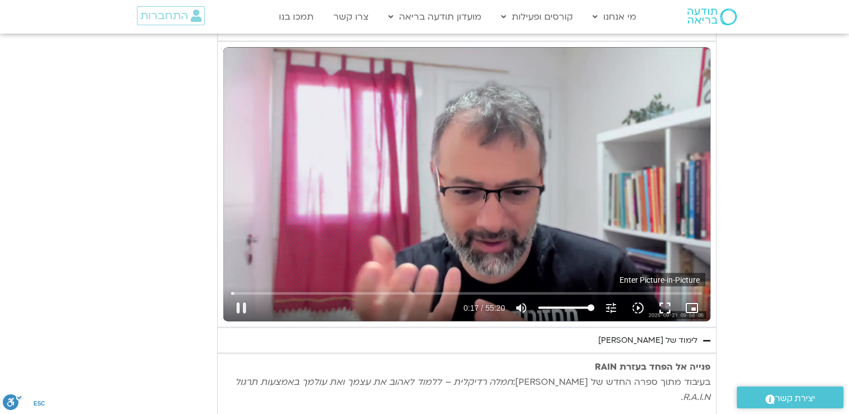
type input "1377.76"
type input "17.743913"
type input "1377.76"
type input "17.869097"
type input "1377.76"
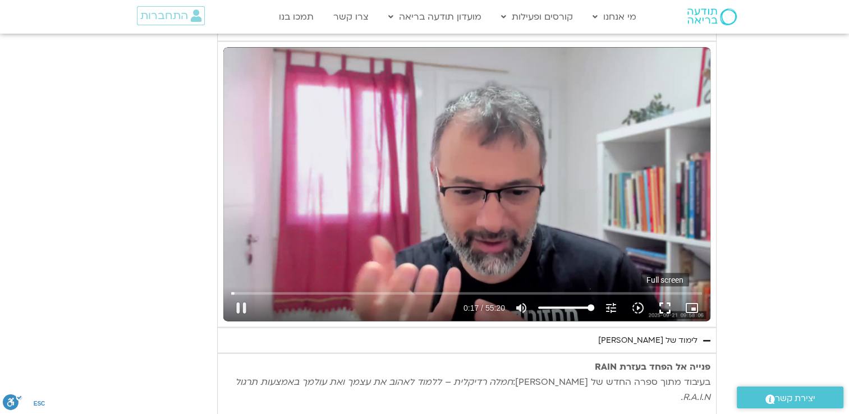
type input "17.94406"
type input "1377.76"
type input "18.026913"
type input "1377.76"
type input "18.15372"
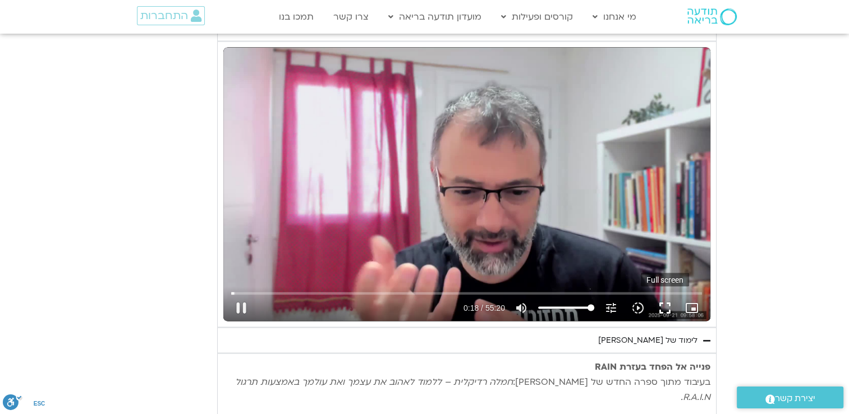
type input "1377.76"
click at [666, 304] on button "fullscreen" at bounding box center [665, 308] width 27 height 27
type input "18.400961"
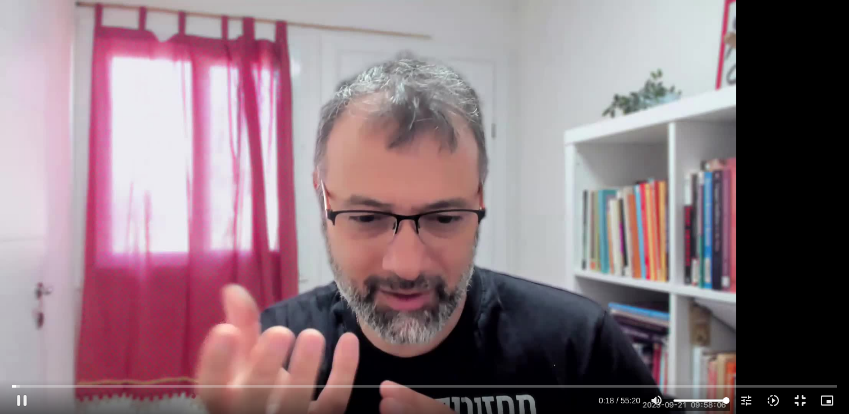
type input "1377.76"
type input "18.484835"
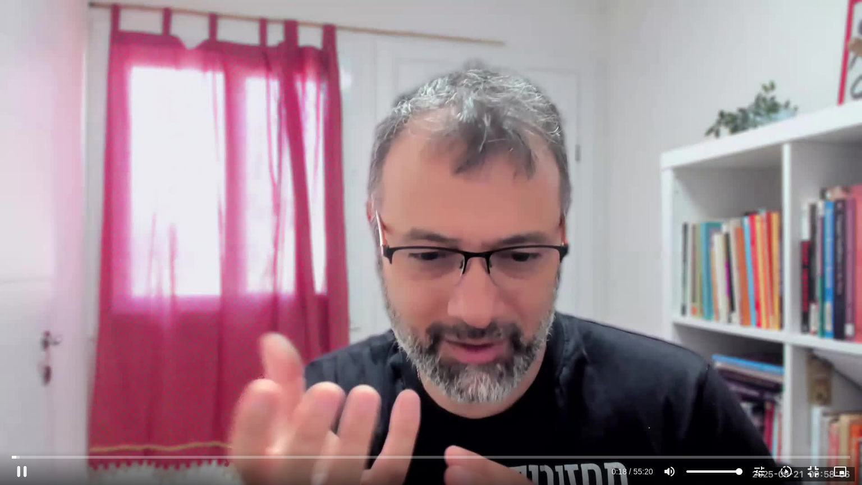
type input "1377.76"
type input "18.62064"
type input "1377.76"
type input "18.754925"
type input "1377.76"
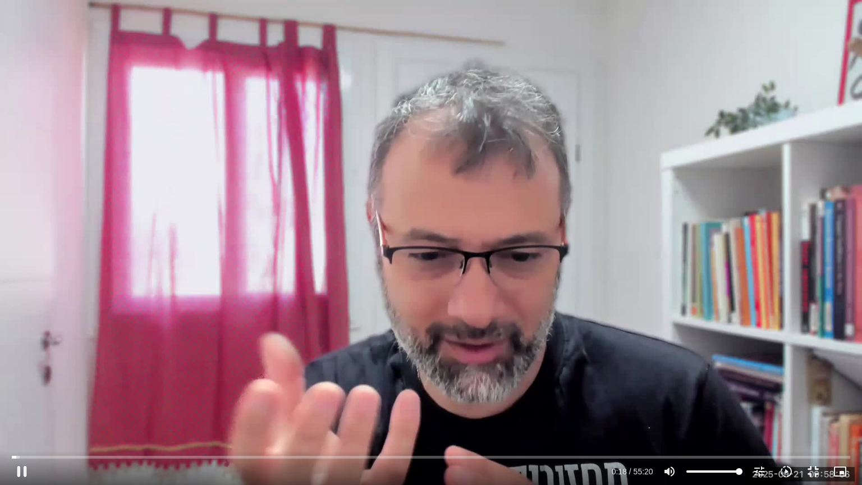
type input "18.8887"
type input "1377.76"
type input "19.016456"
type input "1377.76"
type input "19.151957"
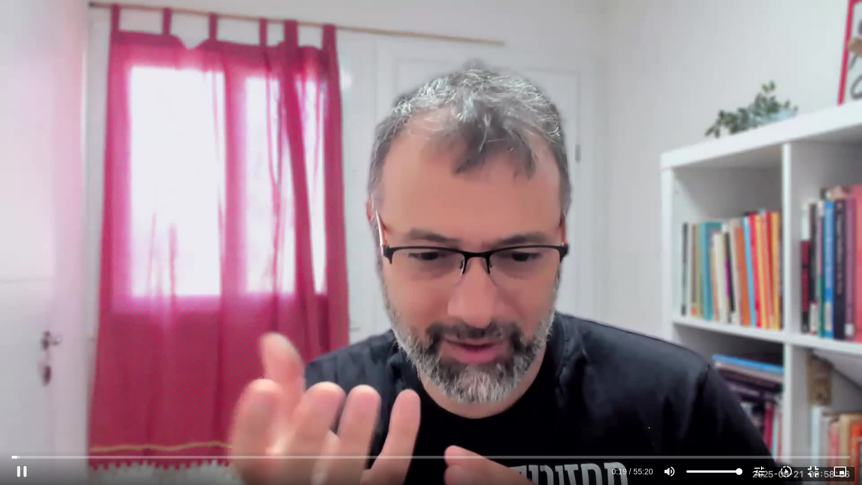
type input "1377.76"
type input "19.283402"
type input "1377.76"
type input "19.417123"
type input "1377.76"
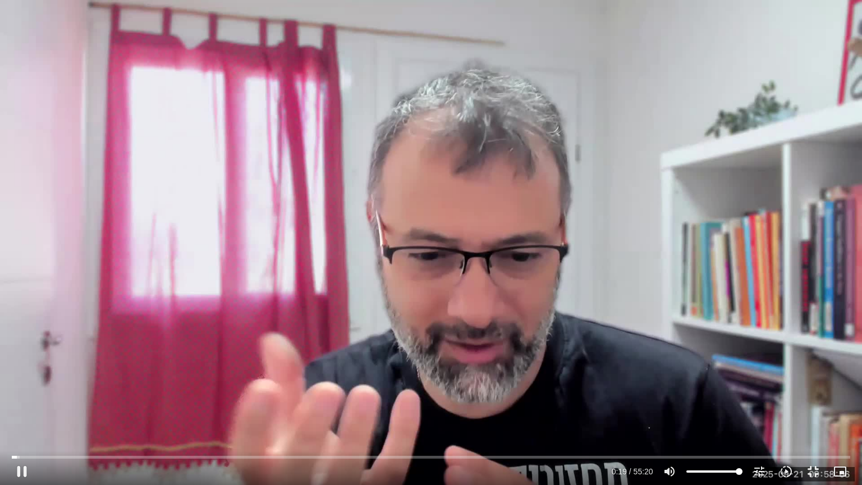
type input "19.542745"
type input "1377.76"
type input "19.673387"
type input "1377.76"
type input "19.808013"
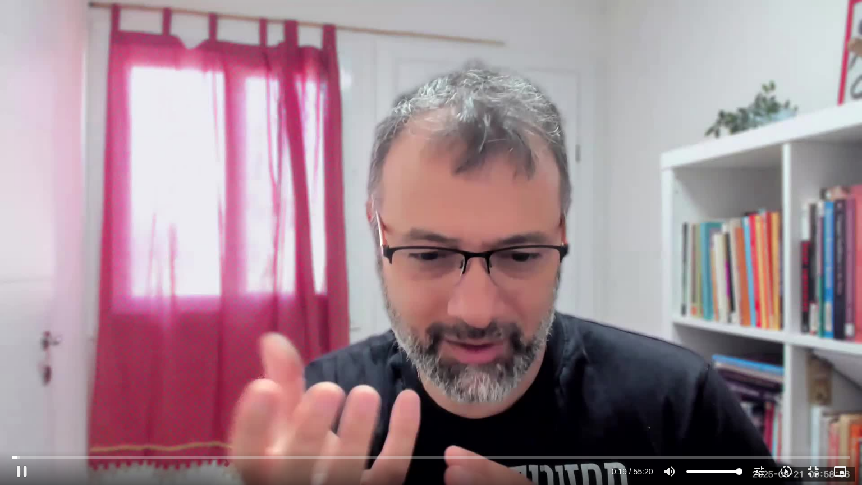
type input "1377.76"
type input "19.946043"
type input "1377.76"
type input "20.076487"
type input "1377.76"
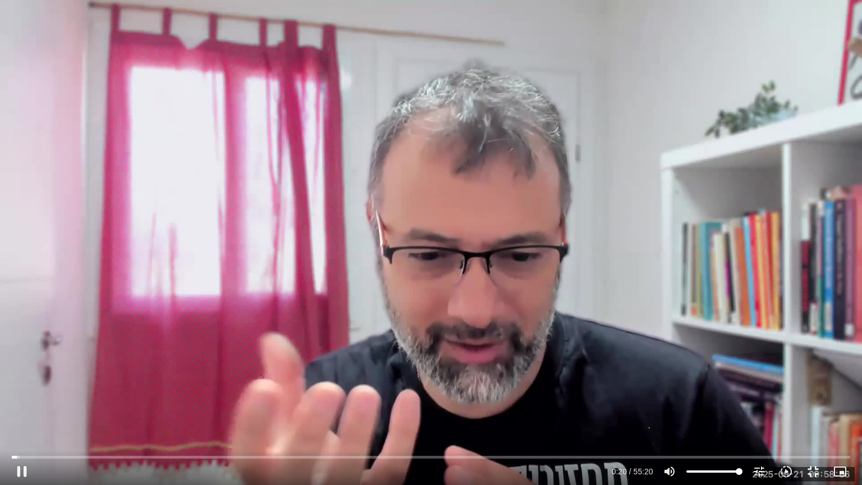
type input "20.211041"
type input "1377.76"
type input "20.349115"
type input "1377.76"
type input "20.476239"
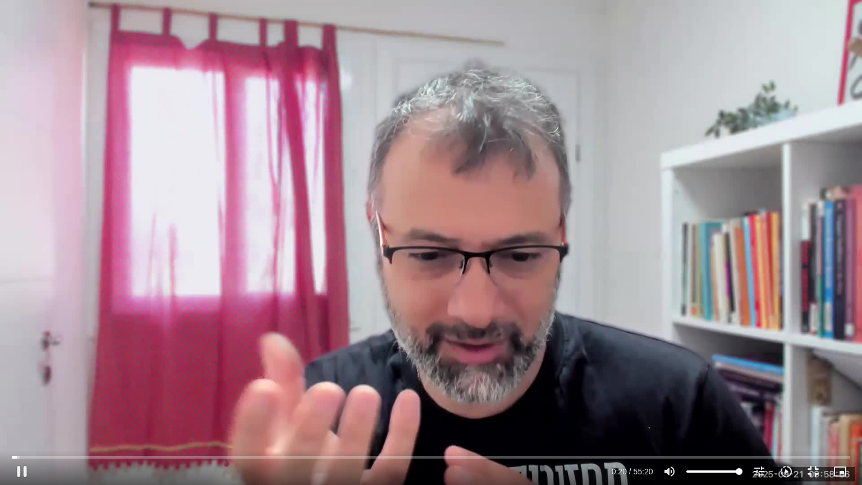
type input "1377.76"
type input "20.716671"
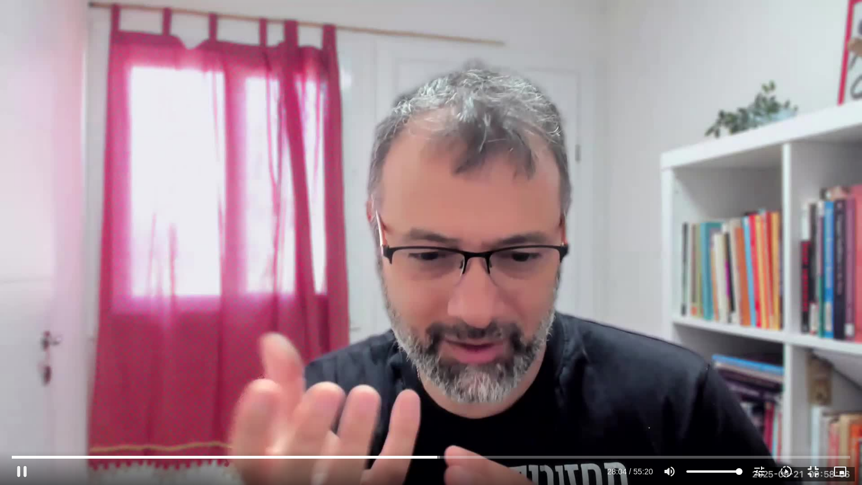
click at [451, 178] on div "Skip Ad 38:39 pause 28:04 / 55:20 volume_up Mute tune Resolution Auto 720p slow…" at bounding box center [431, 242] width 862 height 485
click at [468, 287] on div "Skip Ad 38:39 play_arrow 28:04 / 55:20 volume_up Mute tune Resolution Auto 720p…" at bounding box center [431, 242] width 862 height 485
click at [459, 319] on div "Skip Ad 38:39 pause 28:04 / 55:20 volume_up Mute tune Resolution Auto 720p slow…" at bounding box center [431, 242] width 862 height 485
